Goal: Use online tool/utility: Utilize a website feature to perform a specific function

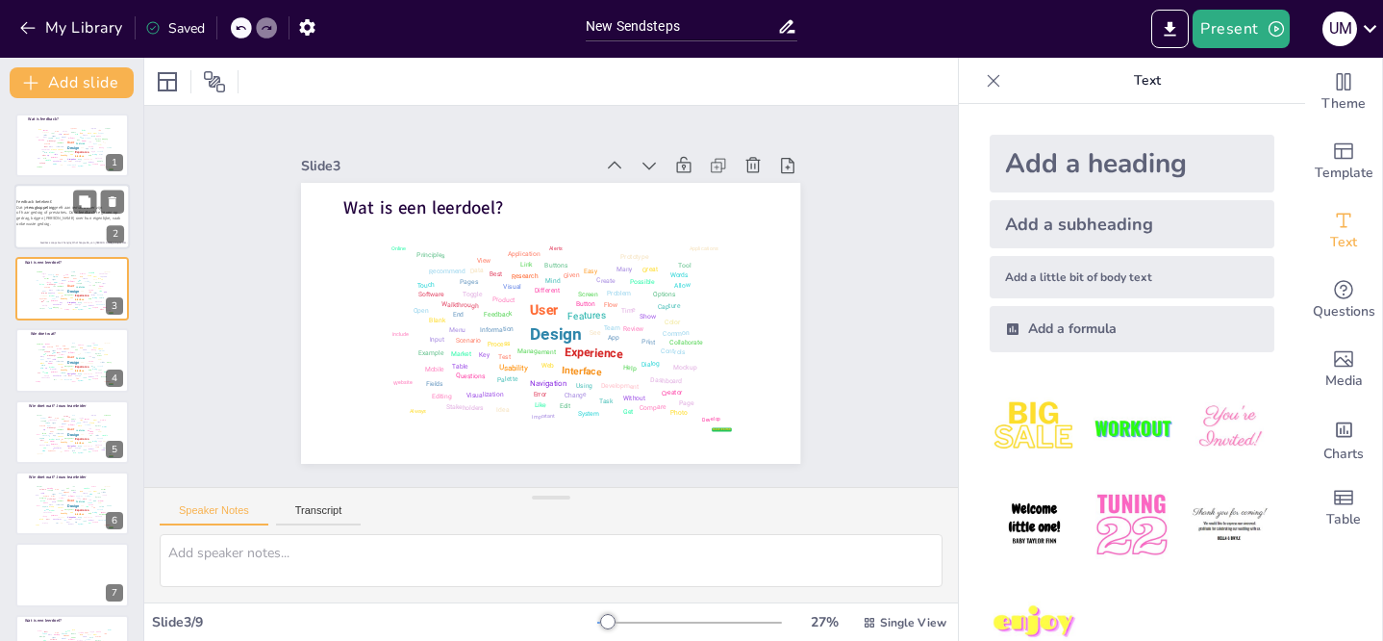
click at [71, 214] on span "of haar gedrag of prestaties. Door feedback te geven op gedrag, krijgen [PERSON…" at bounding box center [68, 219] width 104 height 17
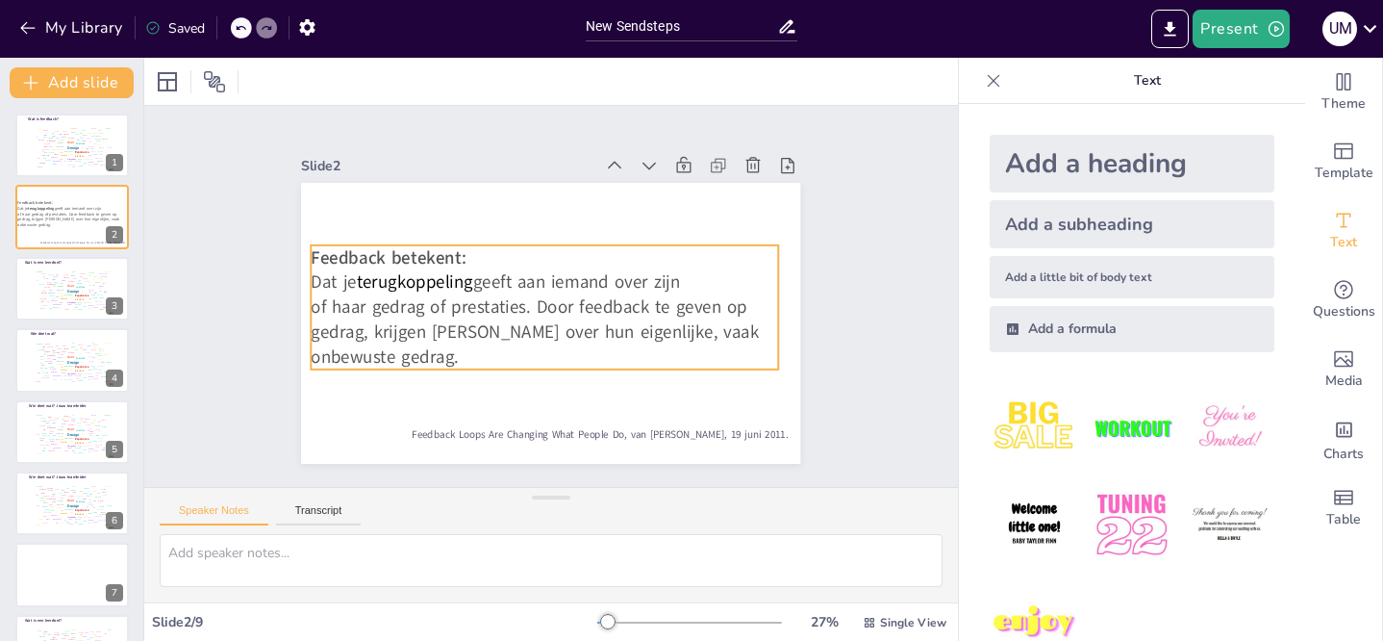
click at [506, 304] on span "of haar gedrag of prestaties. Door feedback te geven op gedrag, krijgen [PERSON…" at bounding box center [536, 332] width 448 height 74
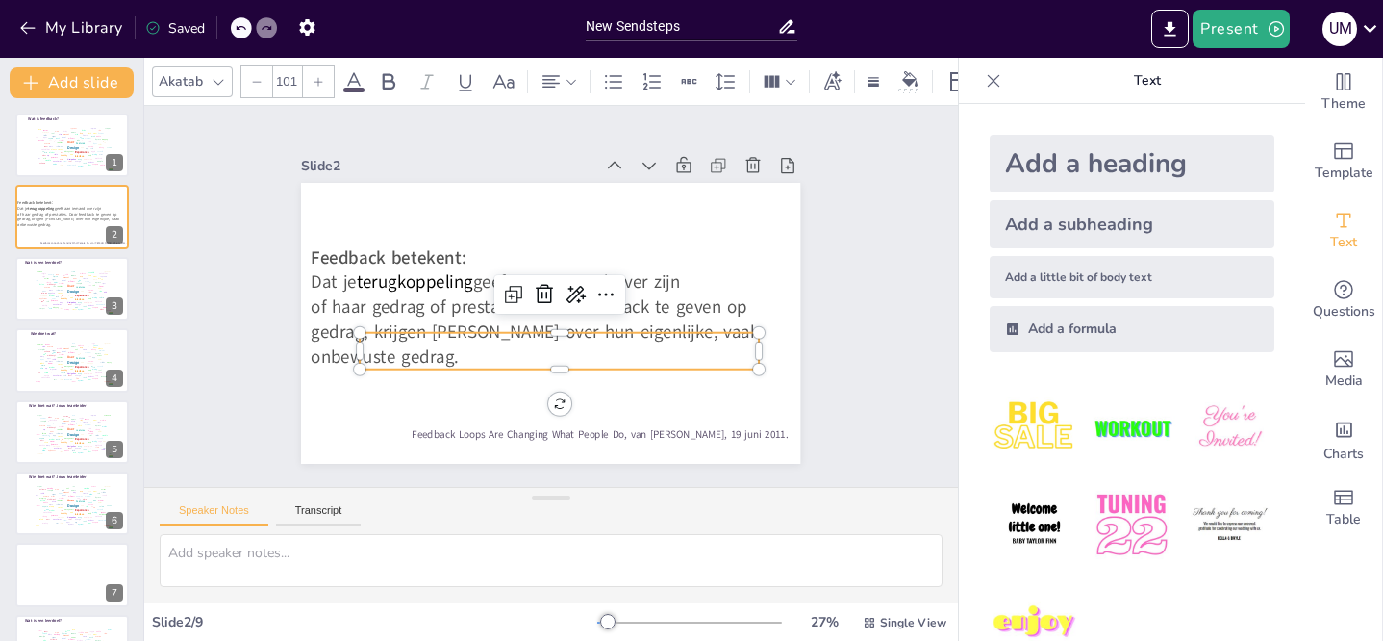
click at [443, 352] on p at bounding box center [559, 351] width 398 height 37
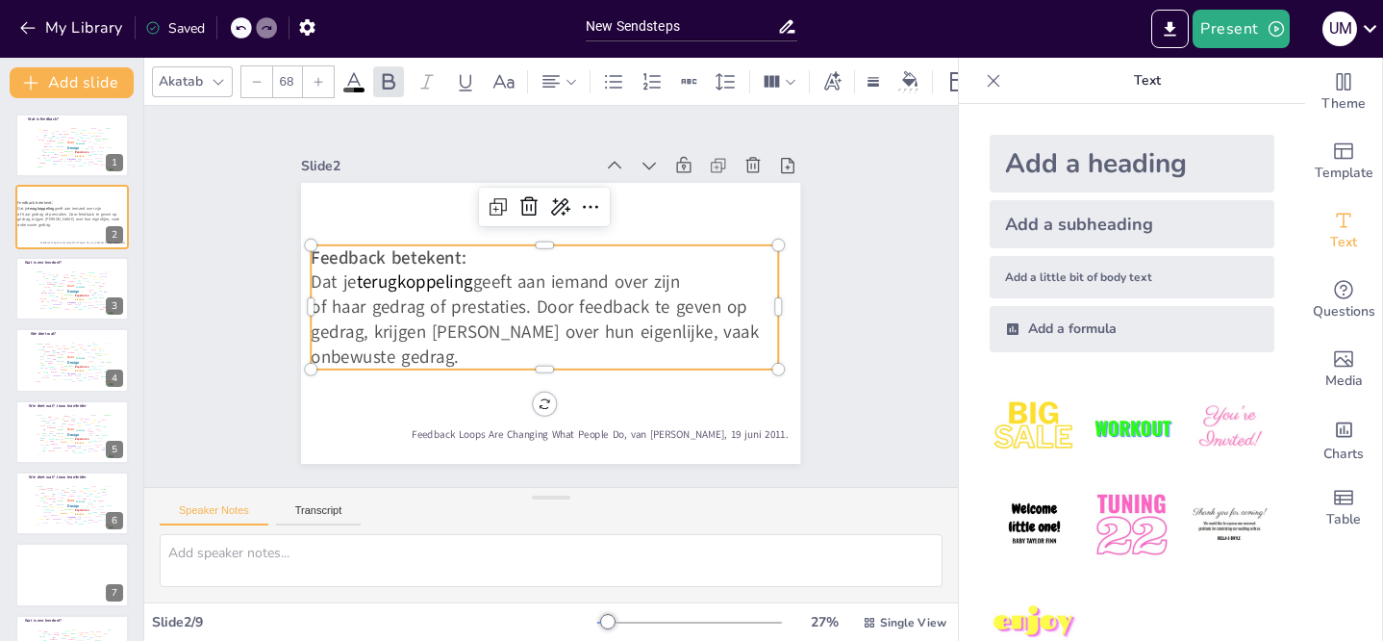
click at [301, 241] on div "Feedback betekent: Dat je terugkoppeling geeft aan iemand over zijn of haar ged…" at bounding box center [550, 323] width 499 height 281
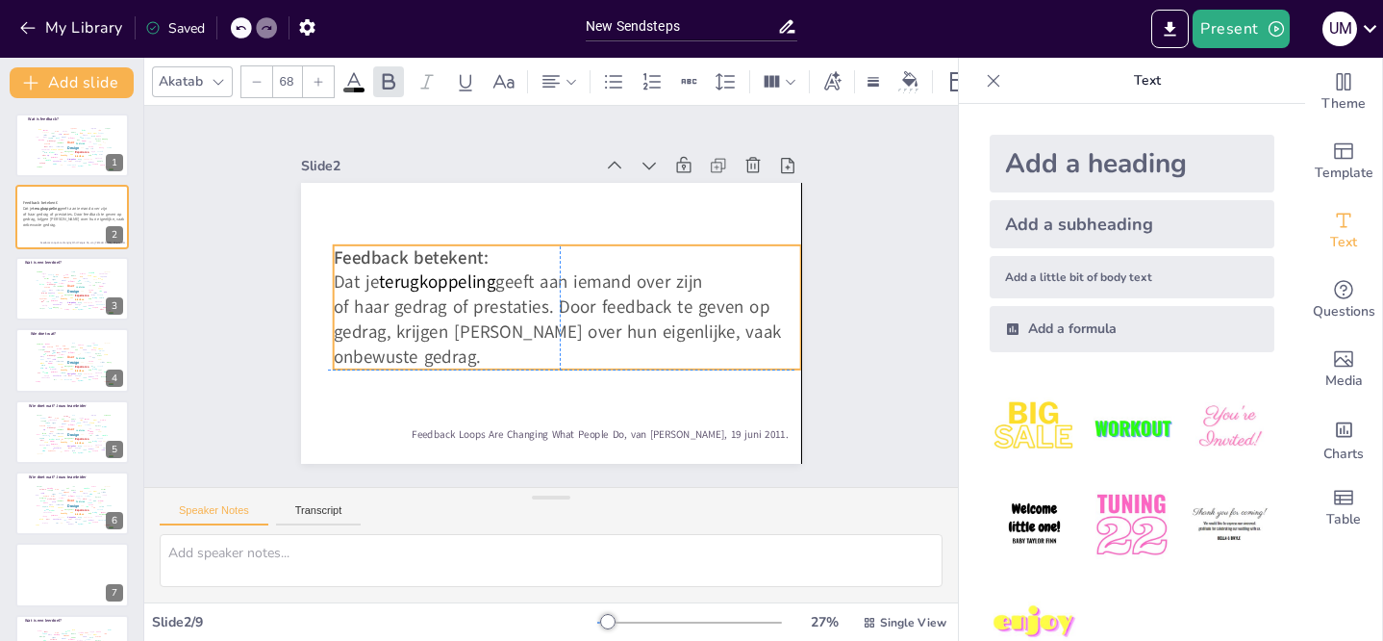
drag, startPoint x: 301, startPoint y: 245, endPoint x: 317, endPoint y: 246, distance: 16.4
click at [317, 183] on div "Feedback betekent: Dat je terugkoppeling geeft aan iemand over zijn of haar ged…" at bounding box center [550, 183] width 499 height 0
click at [264, 19] on div at bounding box center [266, 27] width 21 height 21
click at [239, 26] on icon at bounding box center [241, 28] width 12 height 12
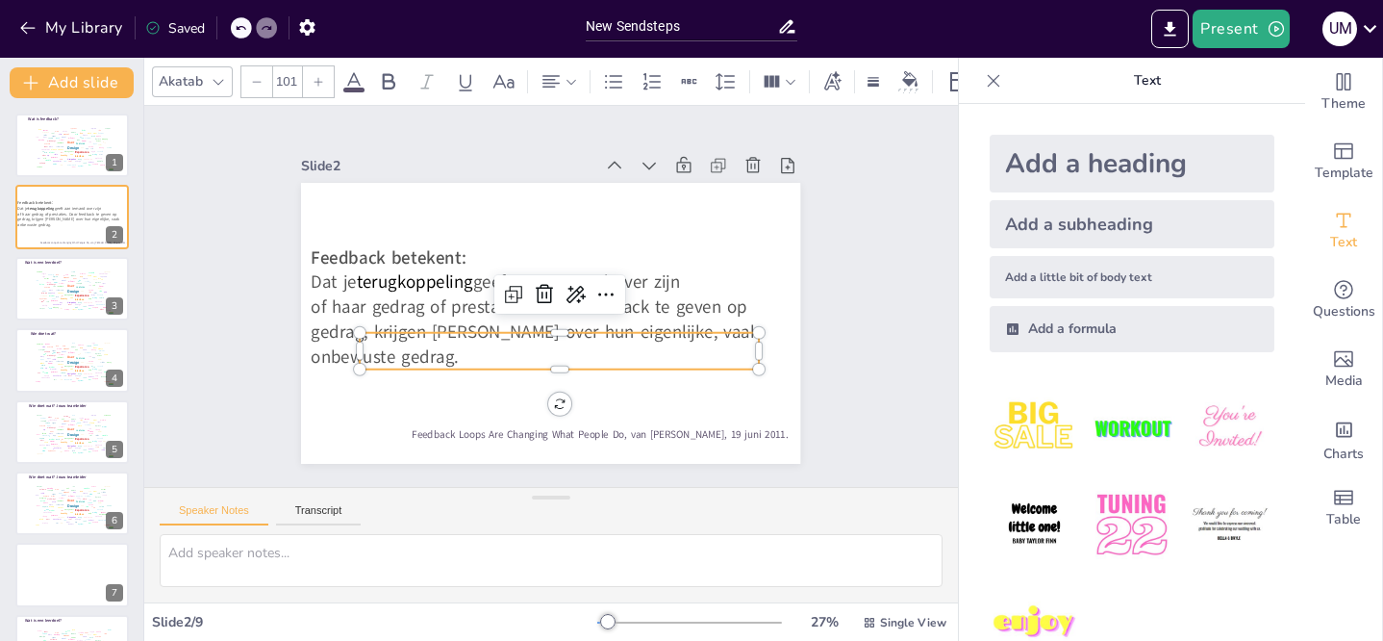
click at [463, 344] on p at bounding box center [559, 351] width 398 height 37
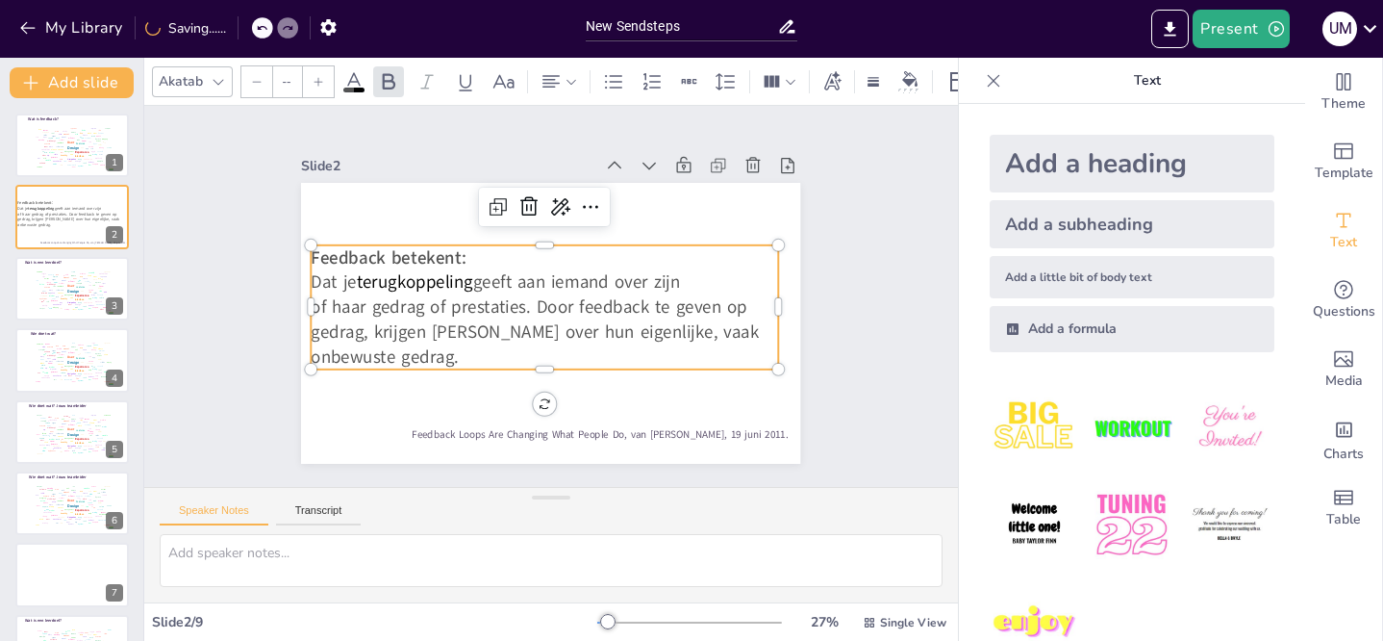
type input "68"
click at [322, 249] on span "Feedback betekent:" at bounding box center [389, 257] width 155 height 24
click at [438, 344] on span "of haar gedrag of prestaties. Door feedback te geven op gedrag, krijgen [PERSON…" at bounding box center [536, 332] width 448 height 74
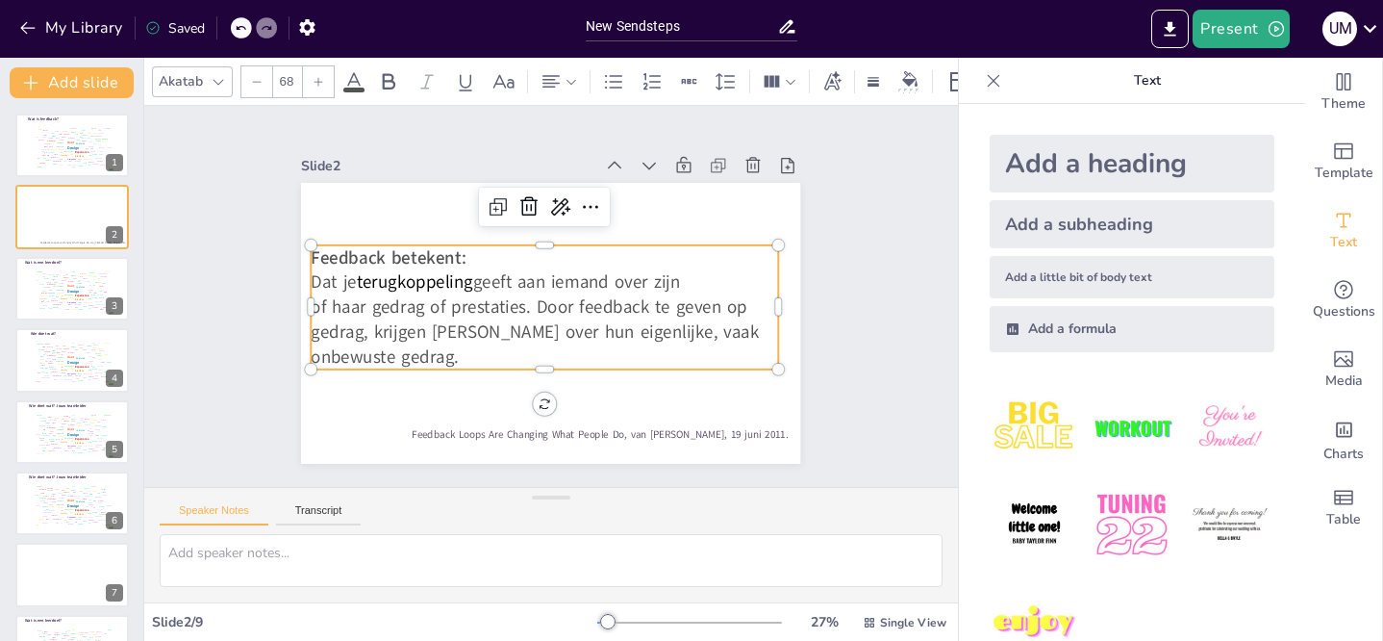
click at [432, 345] on span "of haar gedrag of prestaties. Door feedback te geven op gedrag, krijgen [PERSON…" at bounding box center [536, 332] width 448 height 74
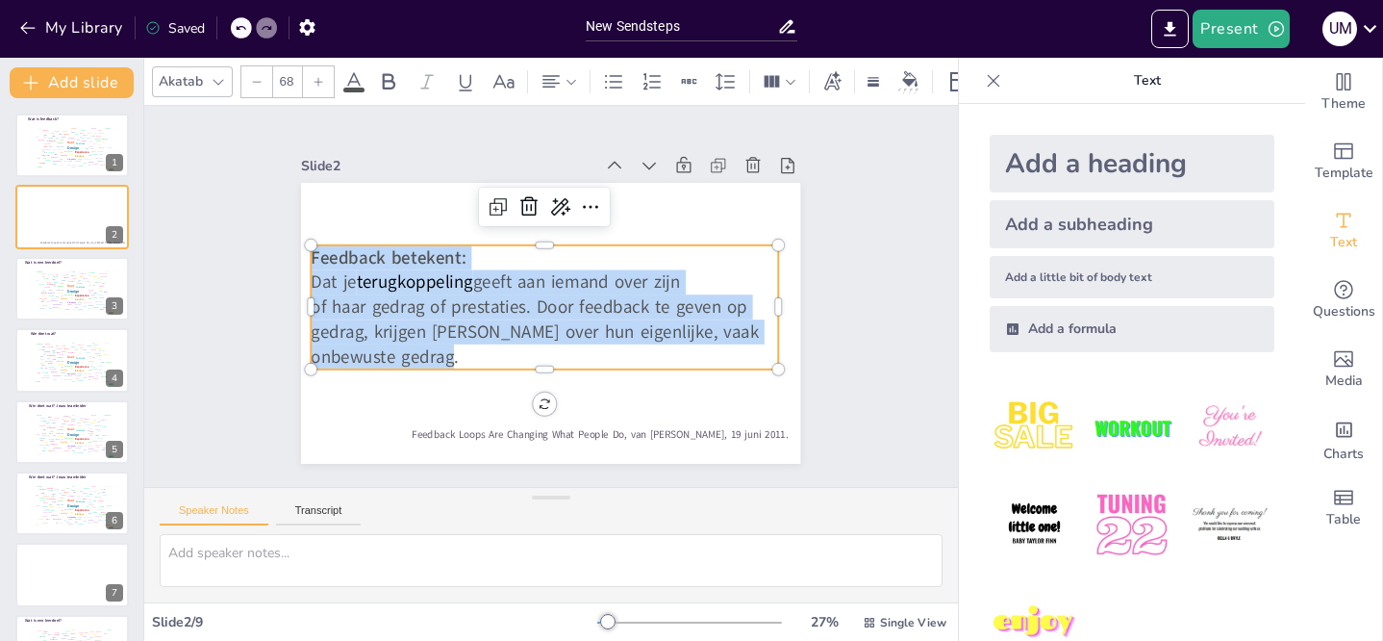
click at [326, 256] on span "Feedback betekent:" at bounding box center [389, 257] width 155 height 24
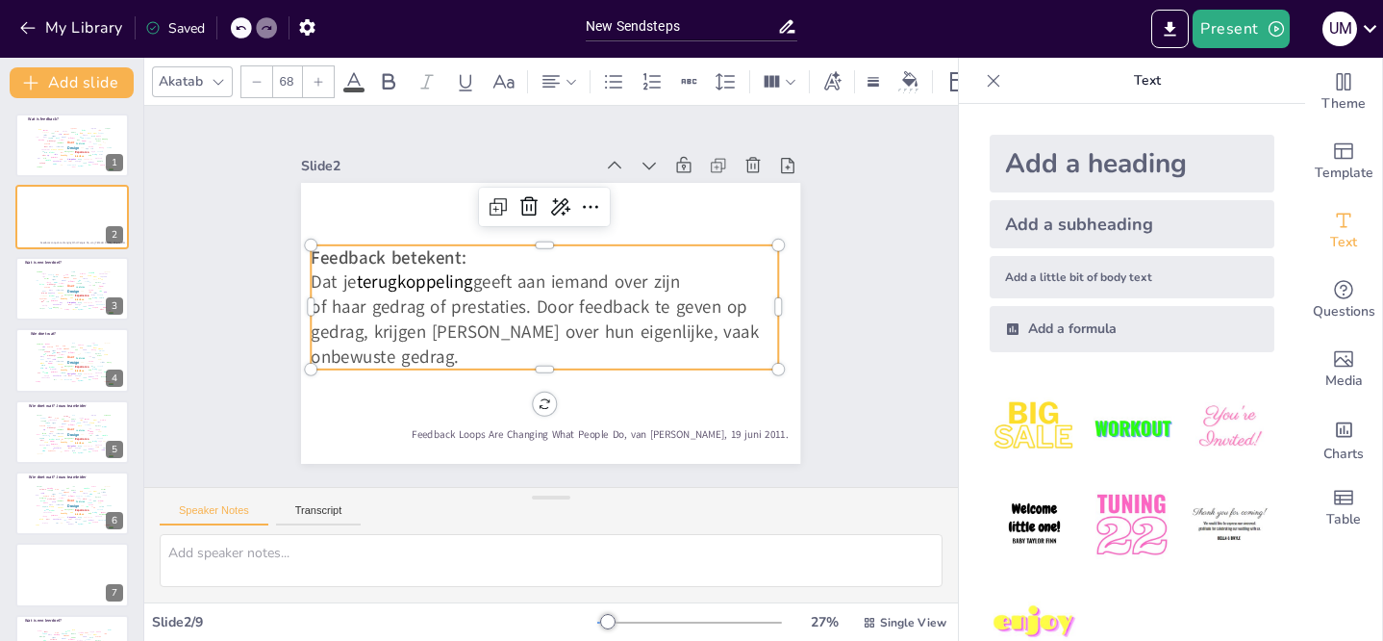
click at [491, 352] on p "of haar gedrag of prestaties. Door feedback te geven op gedrag, krijgen [PERSON…" at bounding box center [545, 331] width 466 height 74
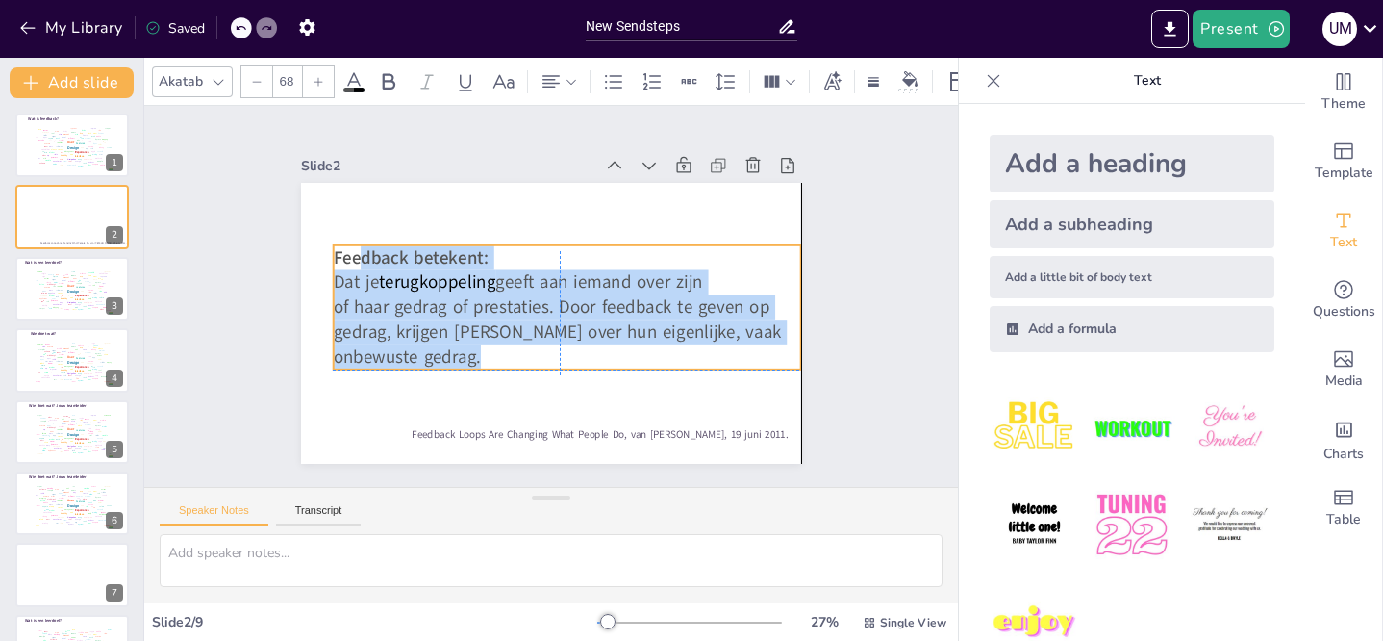
drag, startPoint x: 450, startPoint y: 352, endPoint x: 471, endPoint y: 358, distance: 21.9
click at [471, 358] on p "of haar gedrag of prestaties. Door feedback te geven op gedrag, krijgen [PERSON…" at bounding box center [567, 331] width 466 height 74
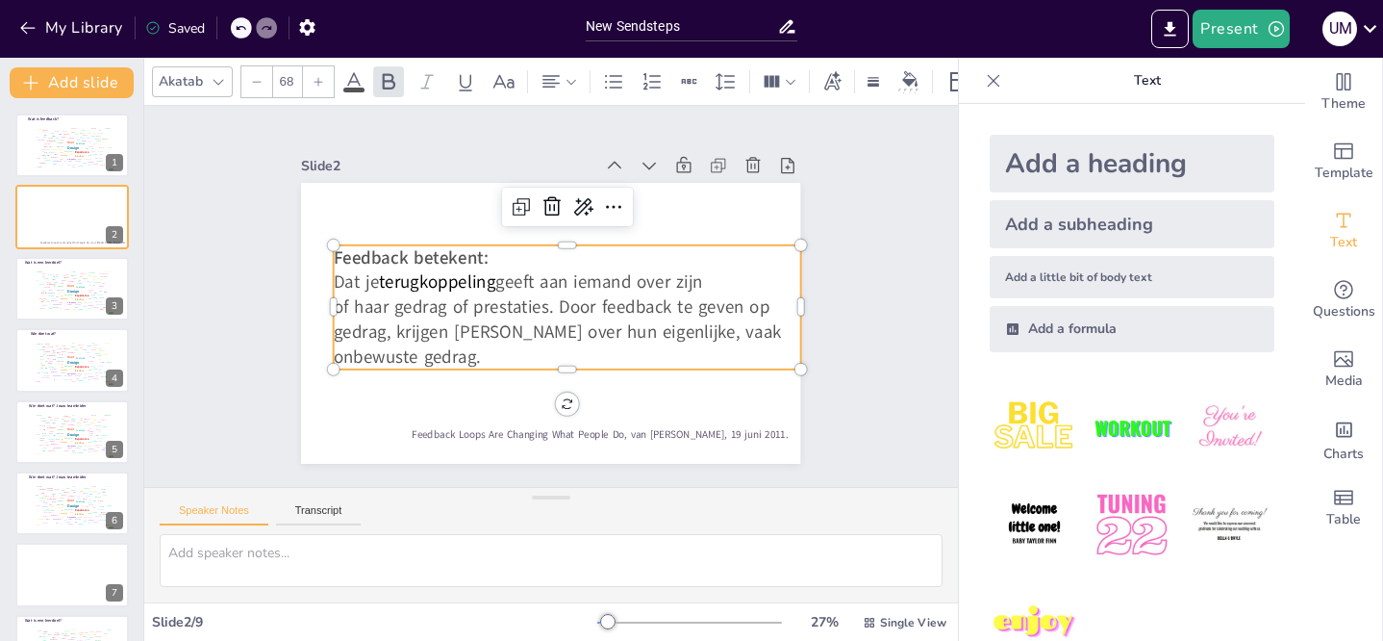
click at [334, 247] on span "Feedback betekent:" at bounding box center [411, 257] width 155 height 24
click at [334, 254] on span "Feedback betekent:" at bounding box center [411, 257] width 155 height 24
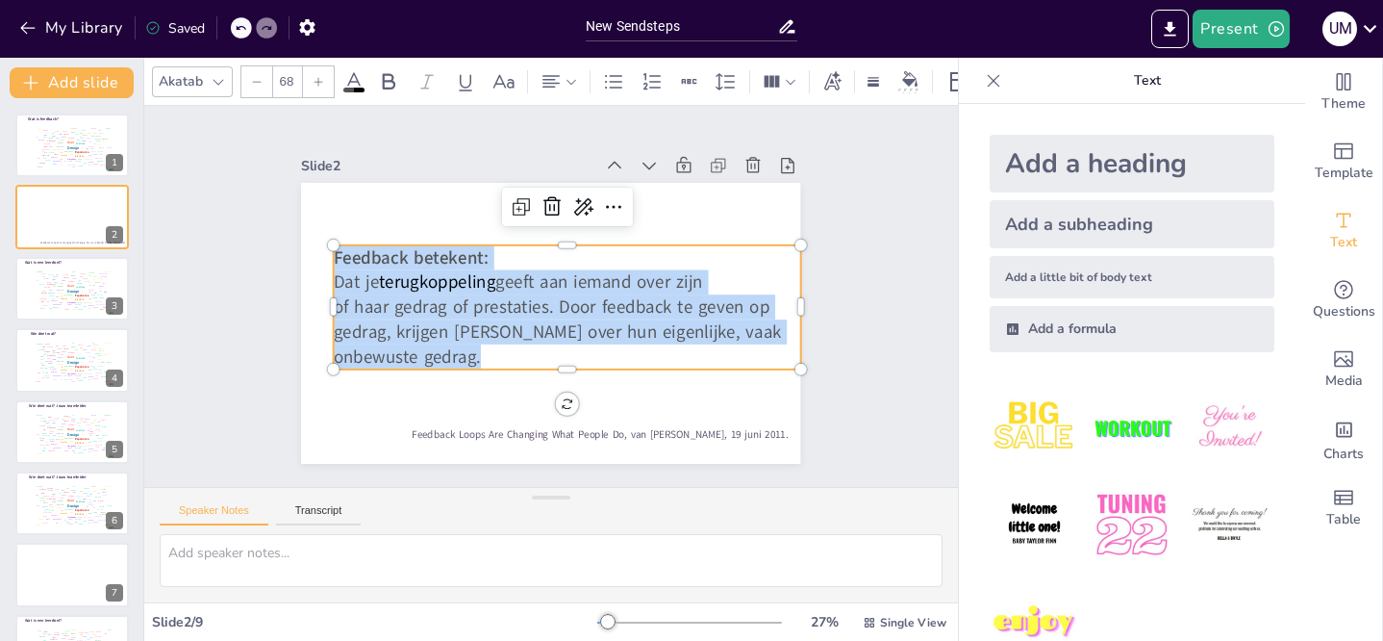
click at [465, 353] on span "of haar gedrag of prestaties. Door feedback te geven op gedrag, krijgen [PERSON…" at bounding box center [558, 332] width 448 height 74
